Goal: Check status

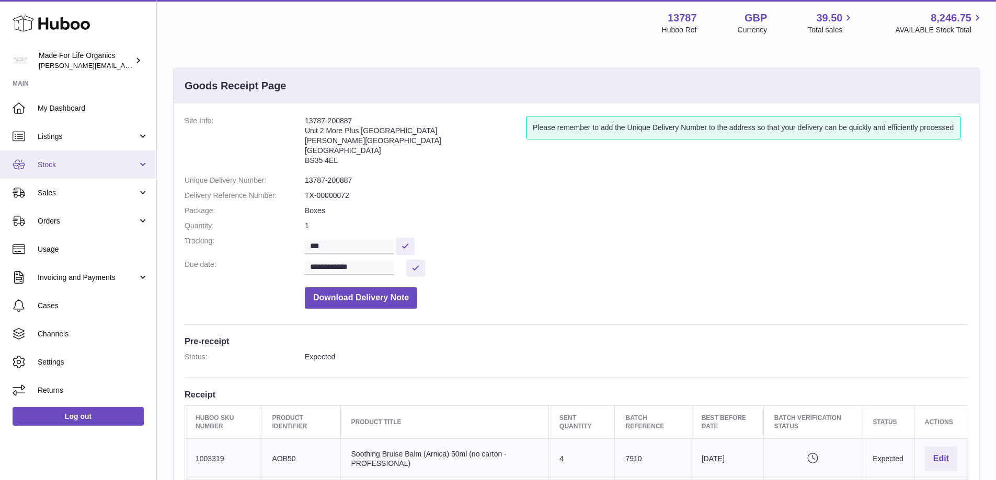
click at [39, 170] on link "Stock" at bounding box center [78, 165] width 156 height 28
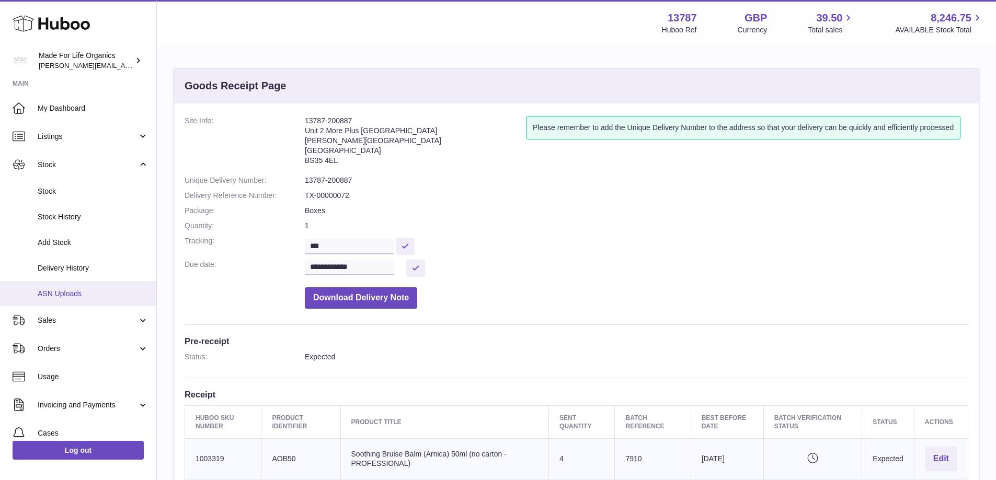
click at [70, 287] on link "ASN Uploads" at bounding box center [78, 294] width 156 height 26
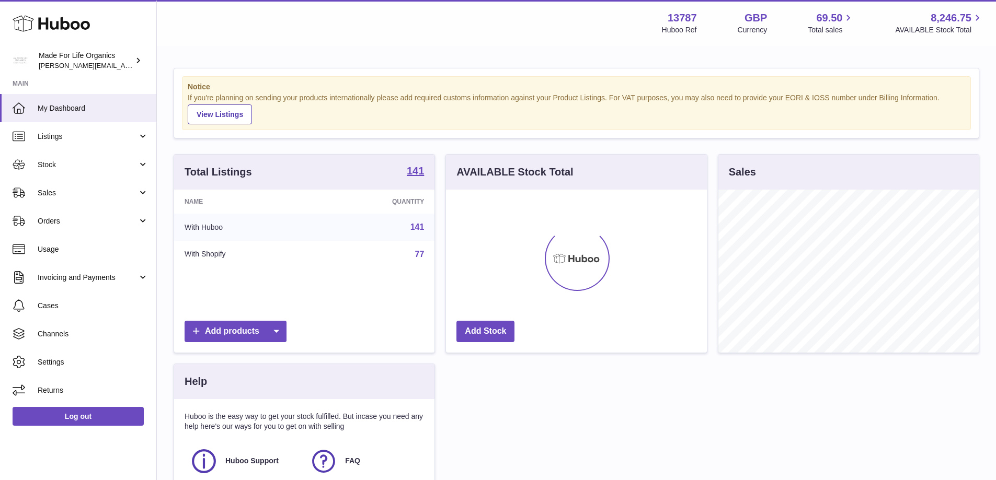
scroll to position [163, 261]
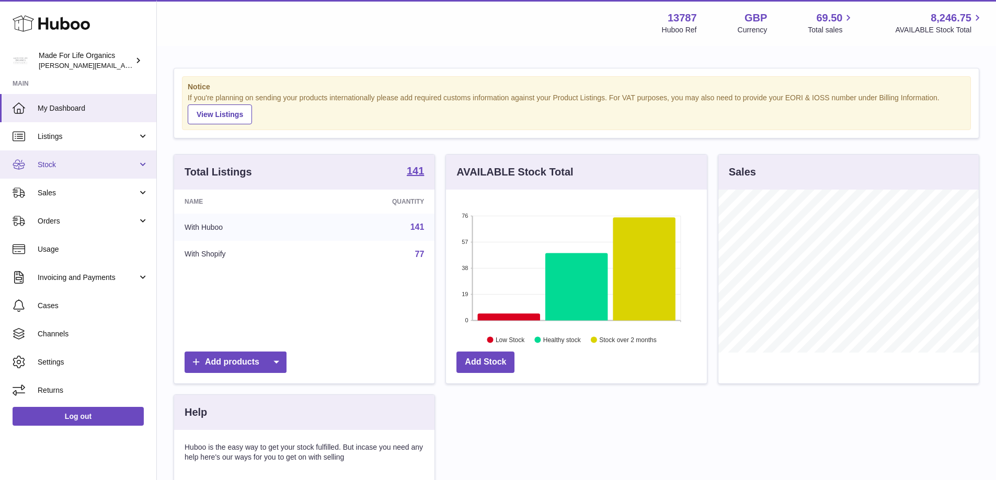
click at [36, 155] on link "Stock" at bounding box center [78, 165] width 156 height 28
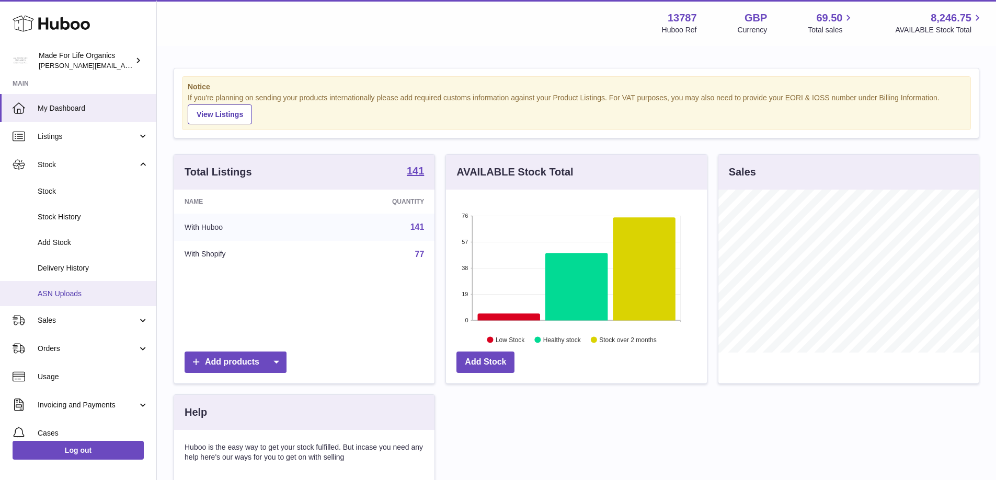
click at [63, 303] on link "ASN Uploads" at bounding box center [78, 294] width 156 height 26
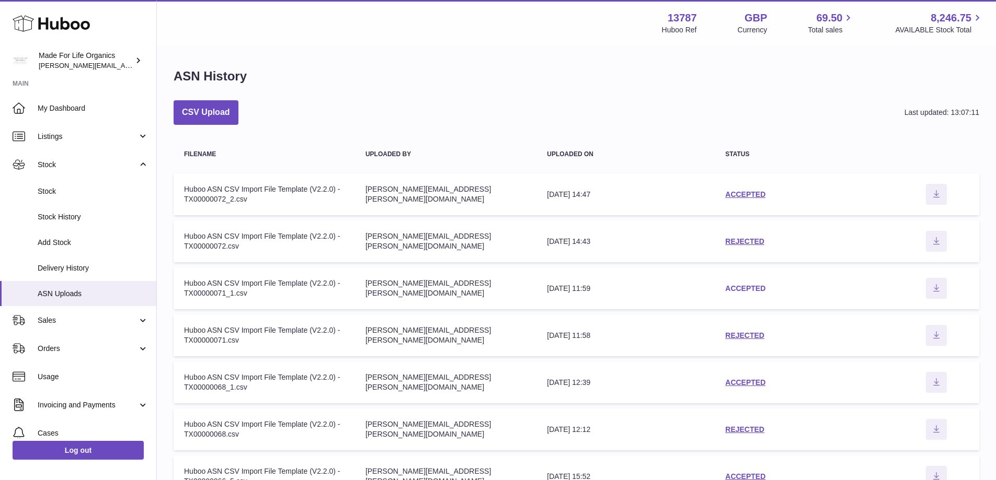
click at [745, 285] on link "ACCEPTED" at bounding box center [745, 288] width 40 height 8
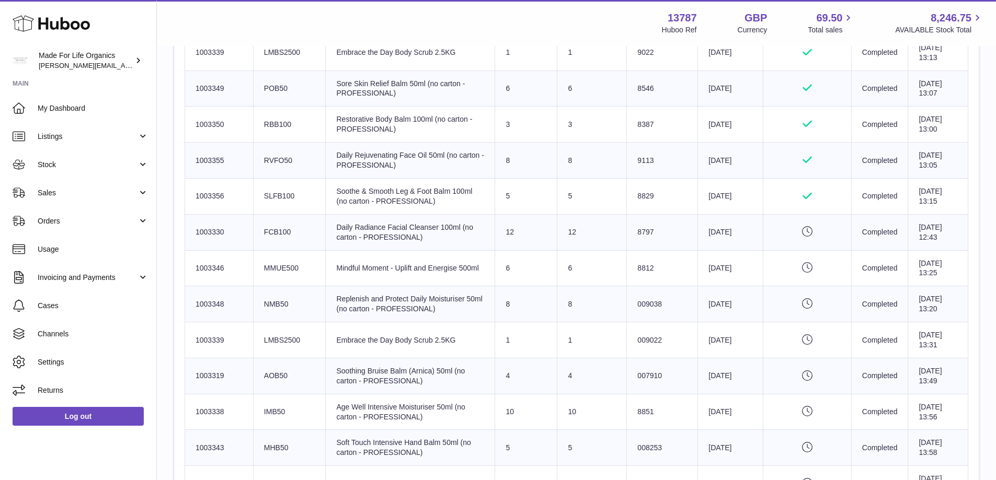
scroll to position [627, 0]
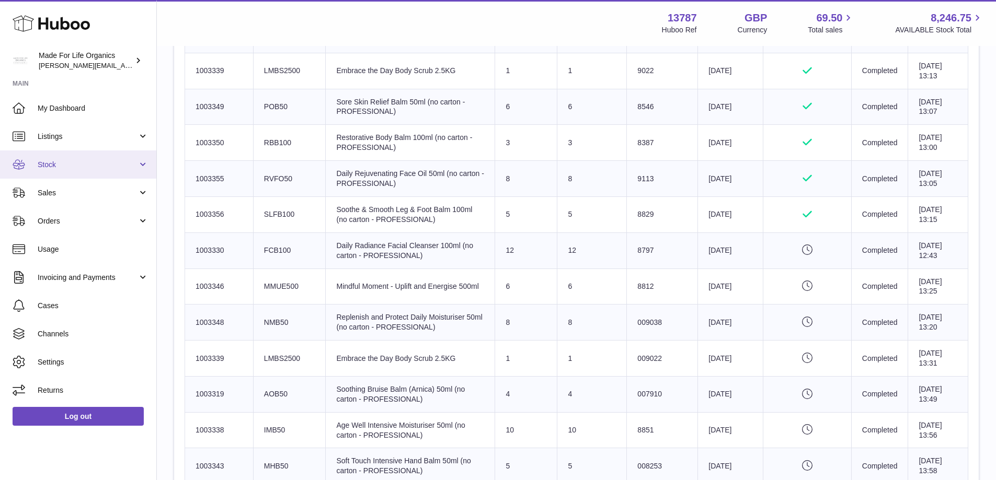
click at [143, 165] on link "Stock" at bounding box center [78, 165] width 156 height 28
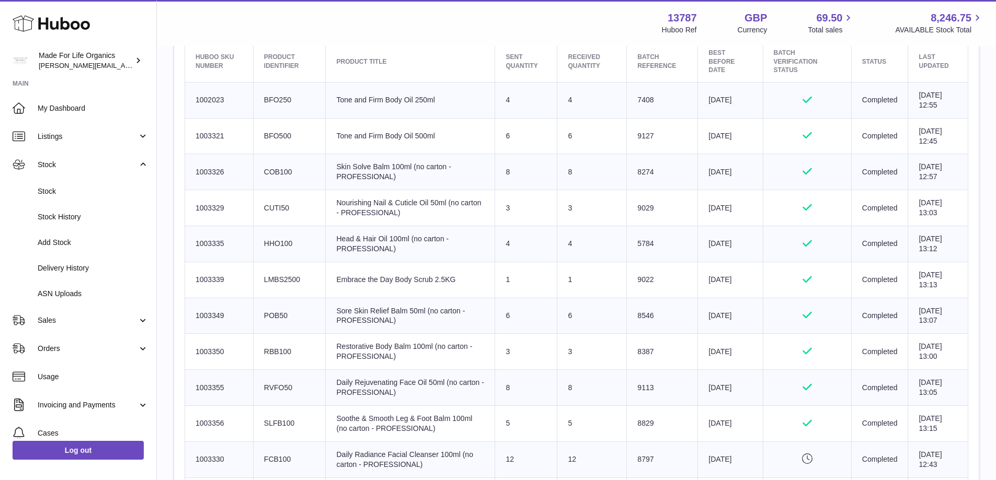
scroll to position [0, 0]
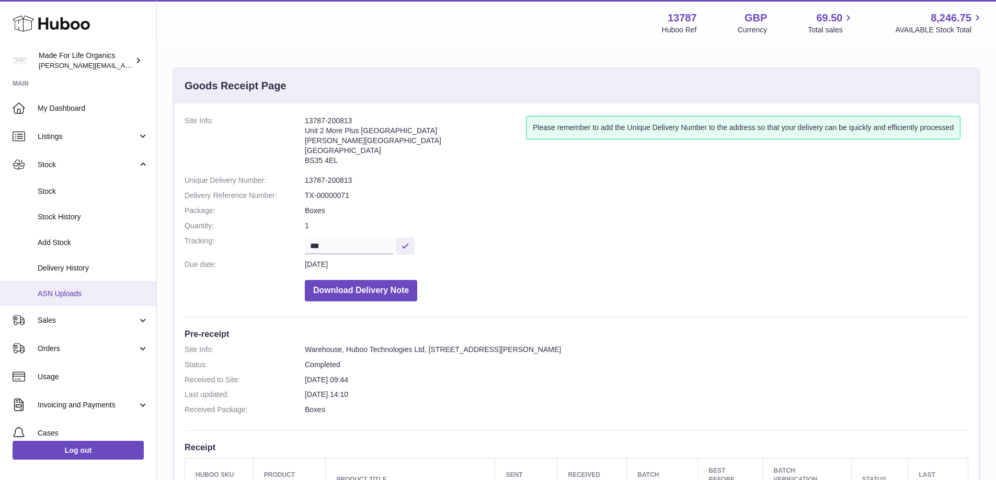
click at [52, 296] on span "ASN Uploads" at bounding box center [93, 294] width 111 height 10
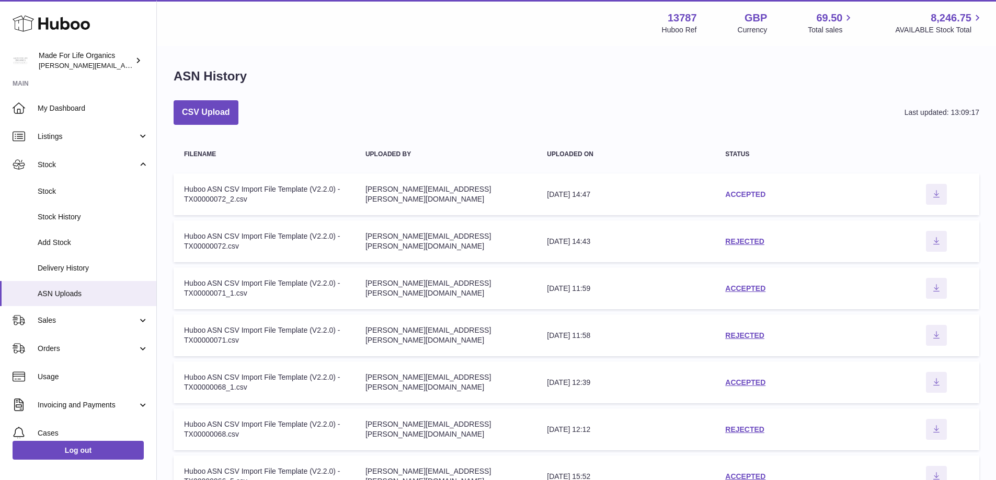
click at [761, 194] on link "ACCEPTED" at bounding box center [745, 194] width 40 height 8
click at [77, 271] on span "Delivery History" at bounding box center [93, 268] width 111 height 10
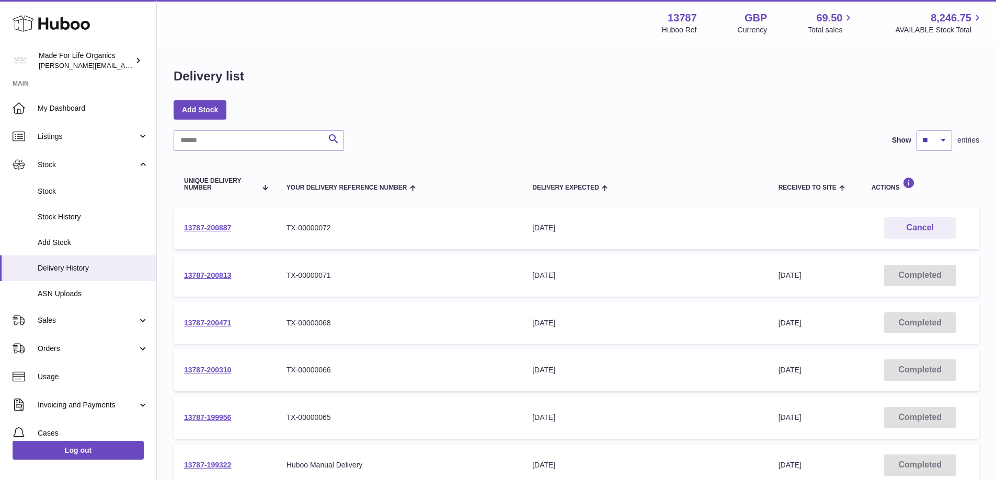
click at [215, 280] on td "13787-200813" at bounding box center [225, 276] width 102 height 42
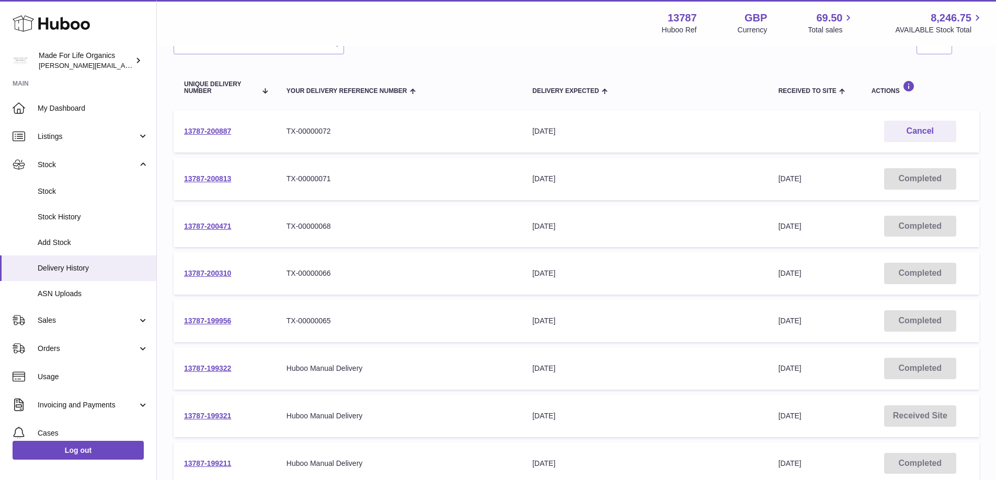
scroll to position [105, 0]
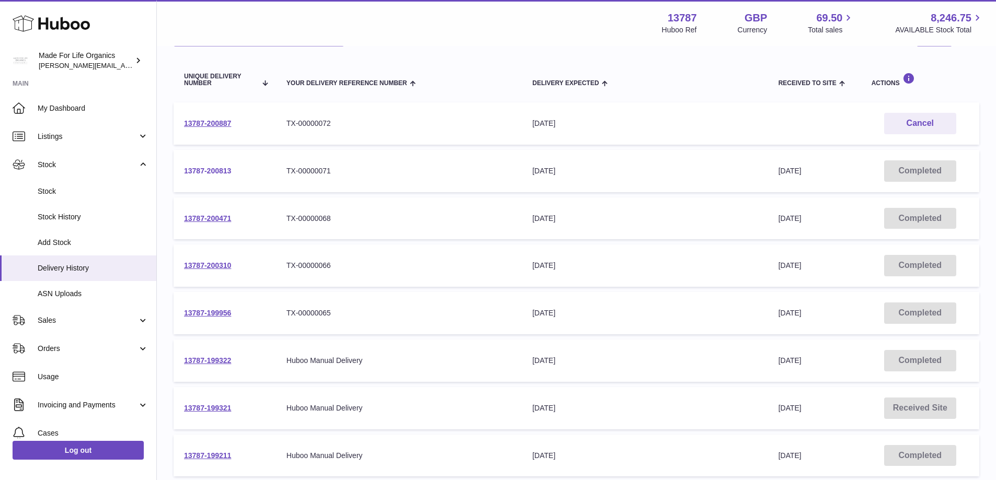
click at [210, 174] on link "13787-200813" at bounding box center [207, 171] width 47 height 8
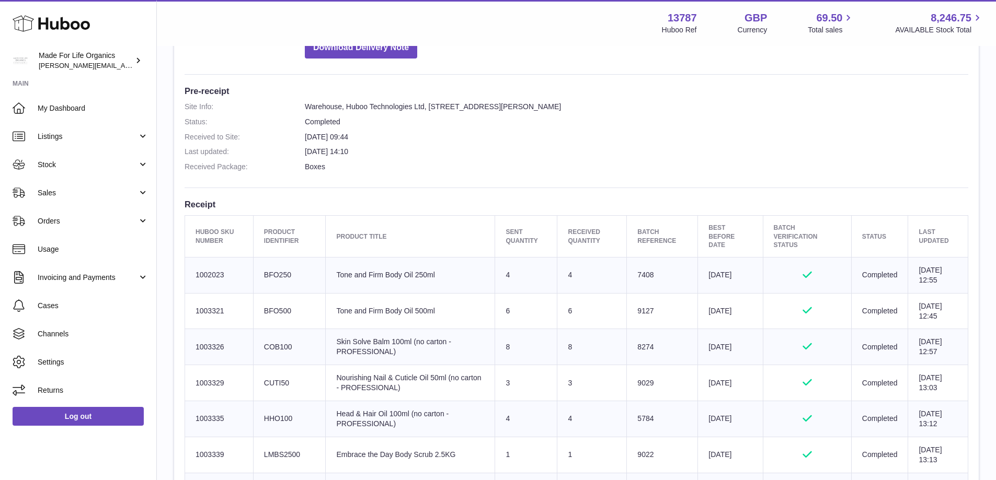
scroll to position [261, 0]
